Goal: Check status: Check status

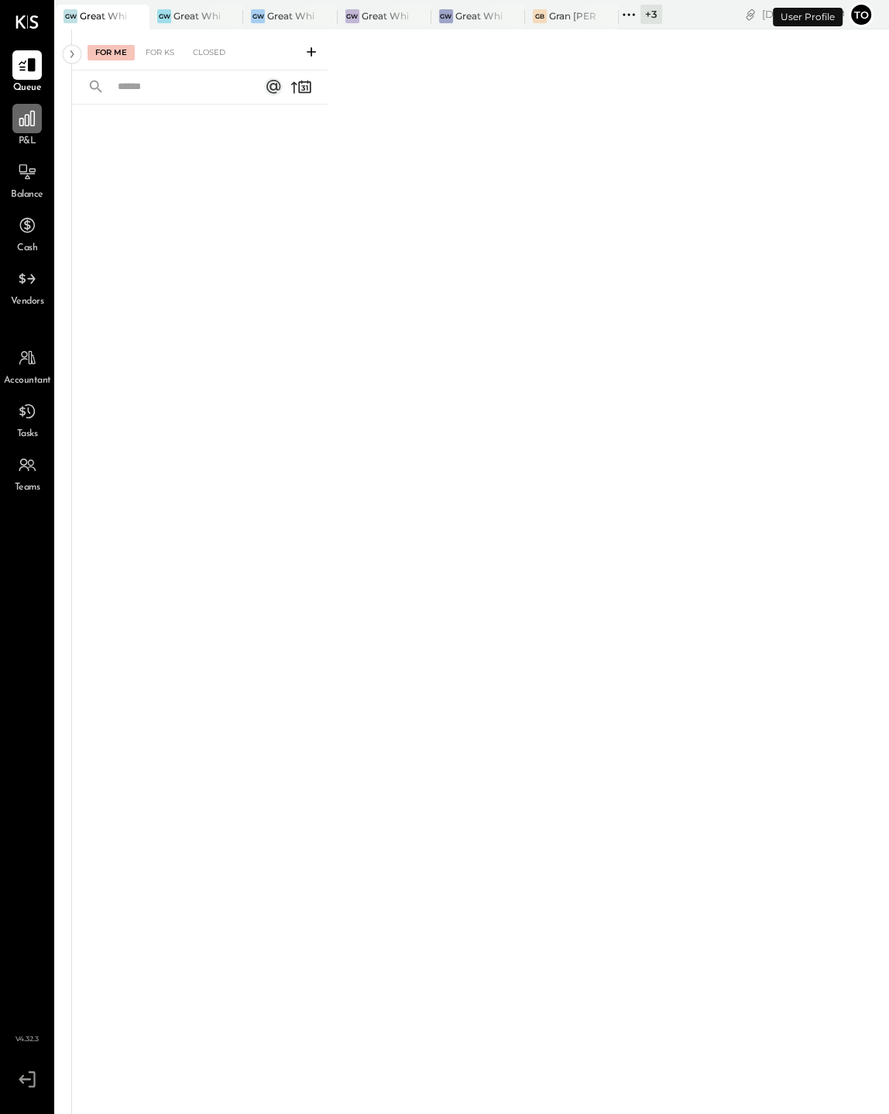
click at [33, 125] on icon at bounding box center [26, 118] width 15 height 15
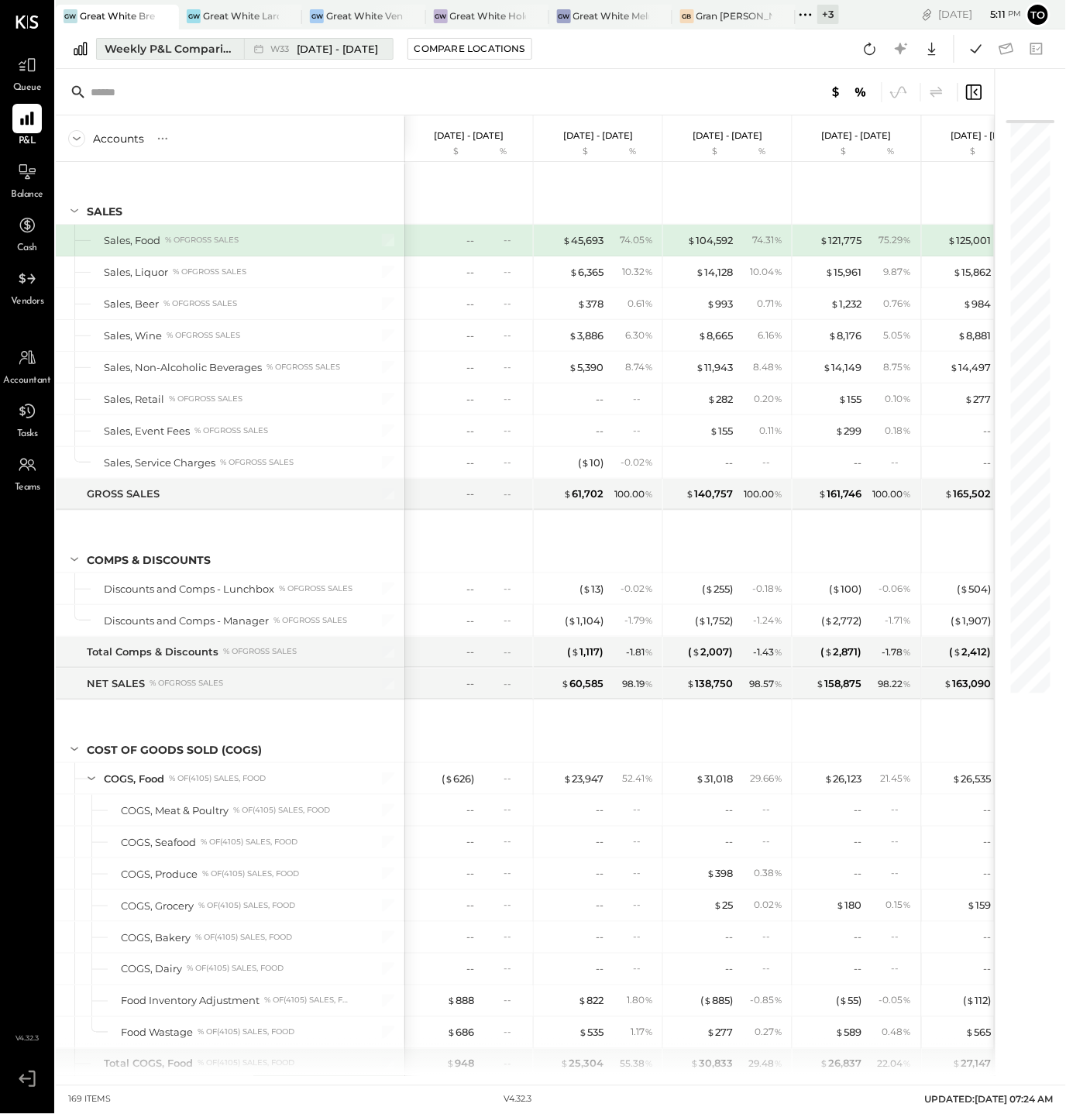
click at [191, 43] on div "Weekly P&L Comparison" at bounding box center [170, 48] width 130 height 15
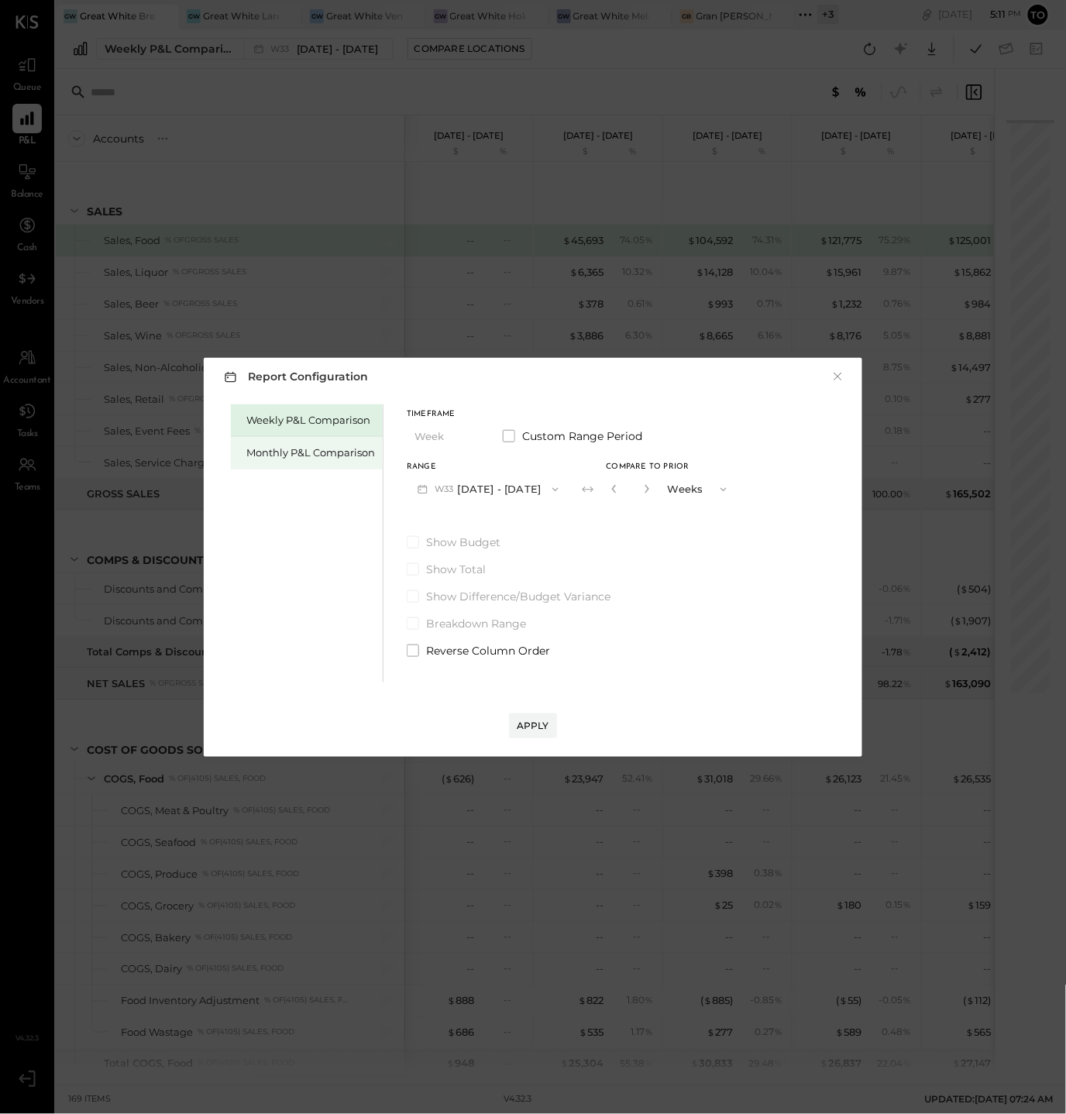
click at [321, 442] on div "Monthly P&L Comparison" at bounding box center [307, 453] width 152 height 33
click at [480, 482] on button "M08 Aug 1 - 31, 2025" at bounding box center [488, 489] width 163 height 29
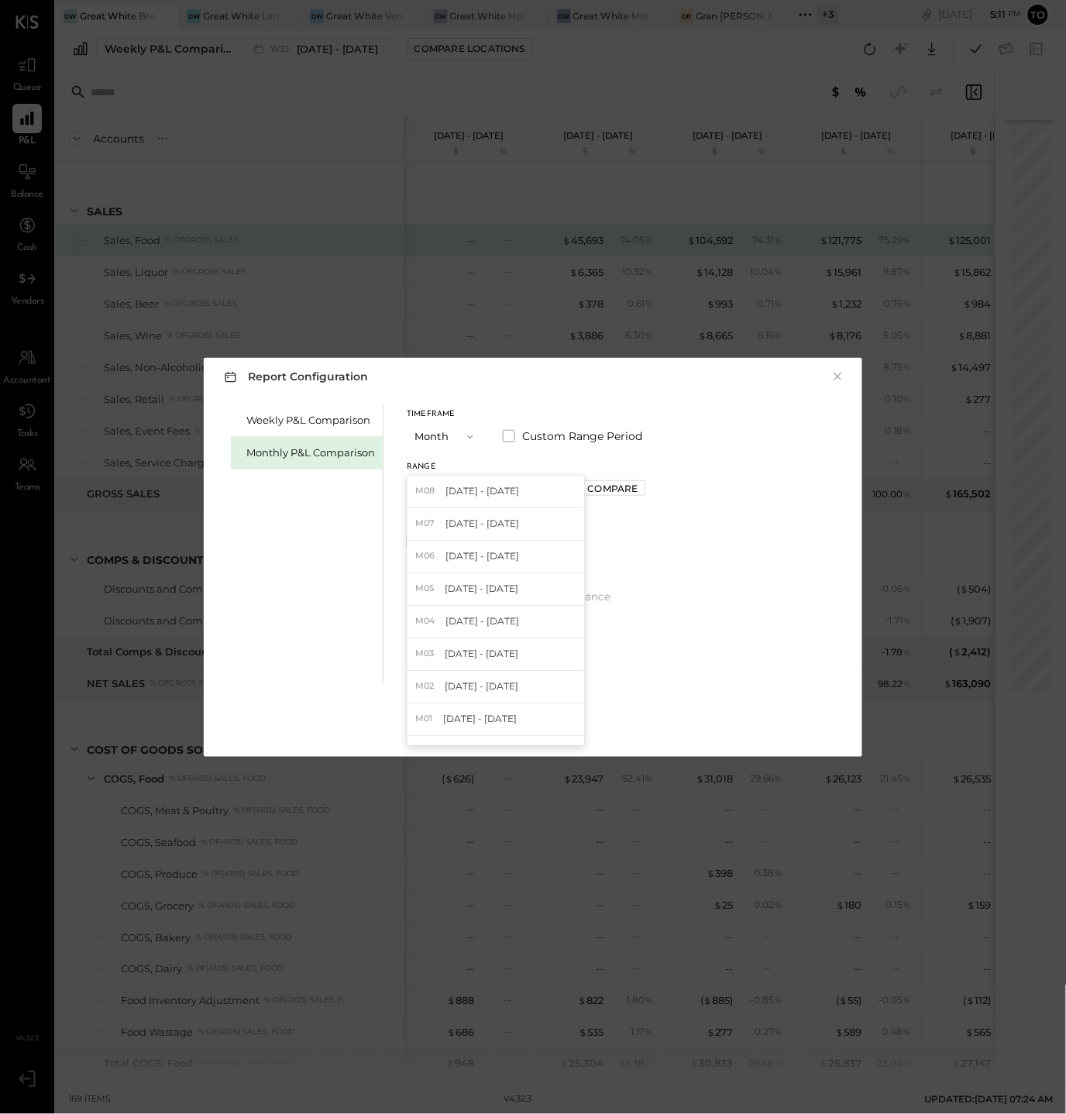
click at [500, 520] on span "Jul 1 - 31, 2025" at bounding box center [482, 523] width 74 height 13
click at [525, 727] on div "Apply" at bounding box center [533, 725] width 33 height 13
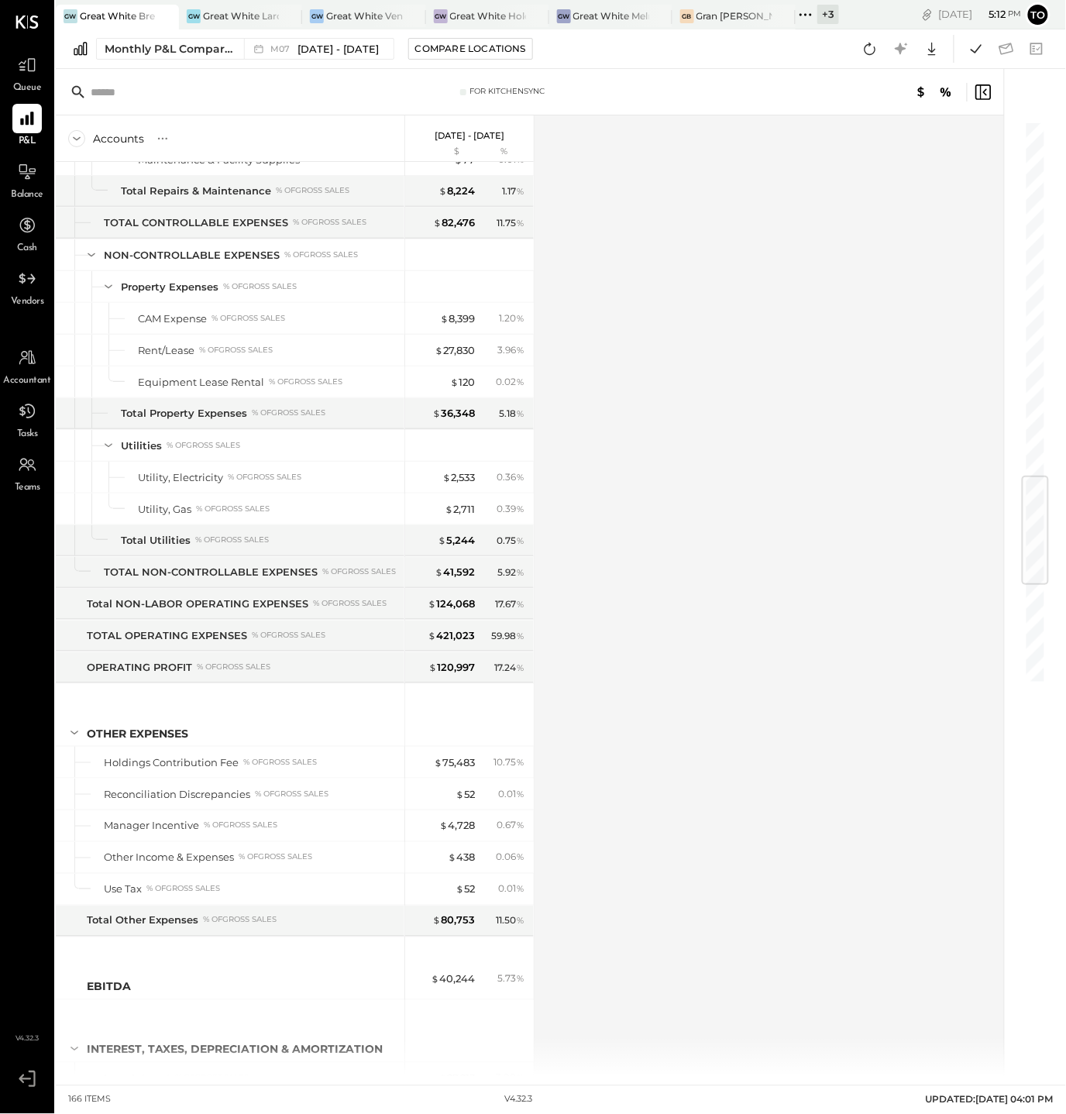
scroll to position [3801, 0]
